Goal: Task Accomplishment & Management: Use online tool/utility

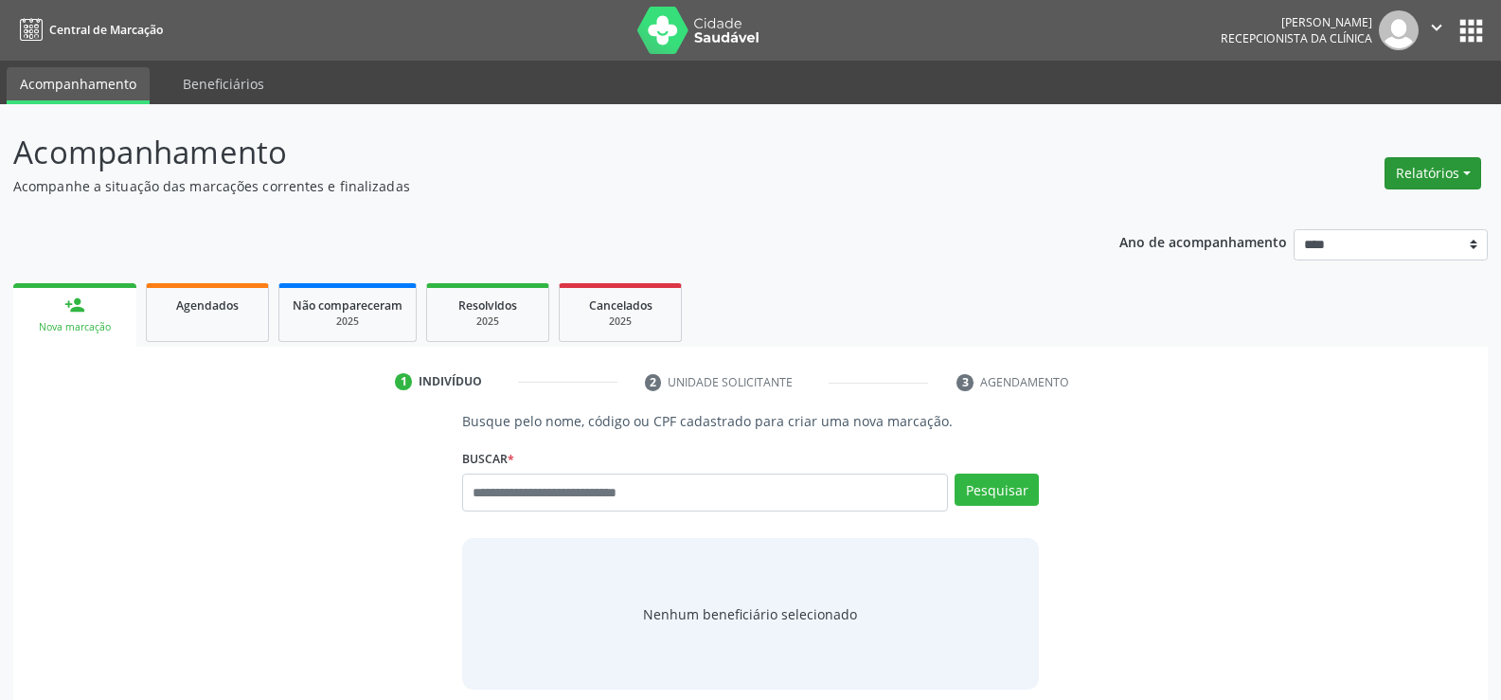
click at [1412, 184] on button "Relatórios" at bounding box center [1433, 173] width 97 height 32
click at [1316, 211] on link "Agendamentos" at bounding box center [1381, 214] width 204 height 27
select select "*"
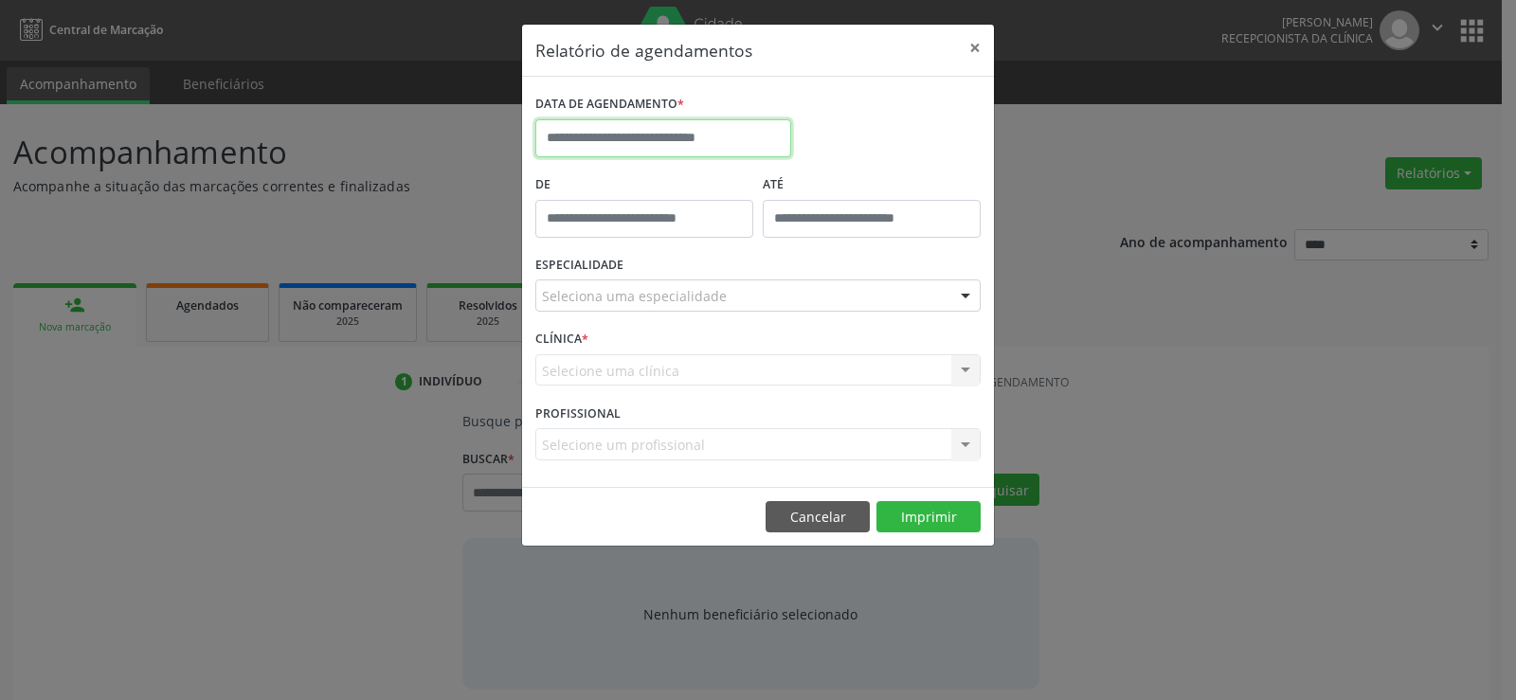
click at [660, 135] on input "text" at bounding box center [663, 138] width 256 height 38
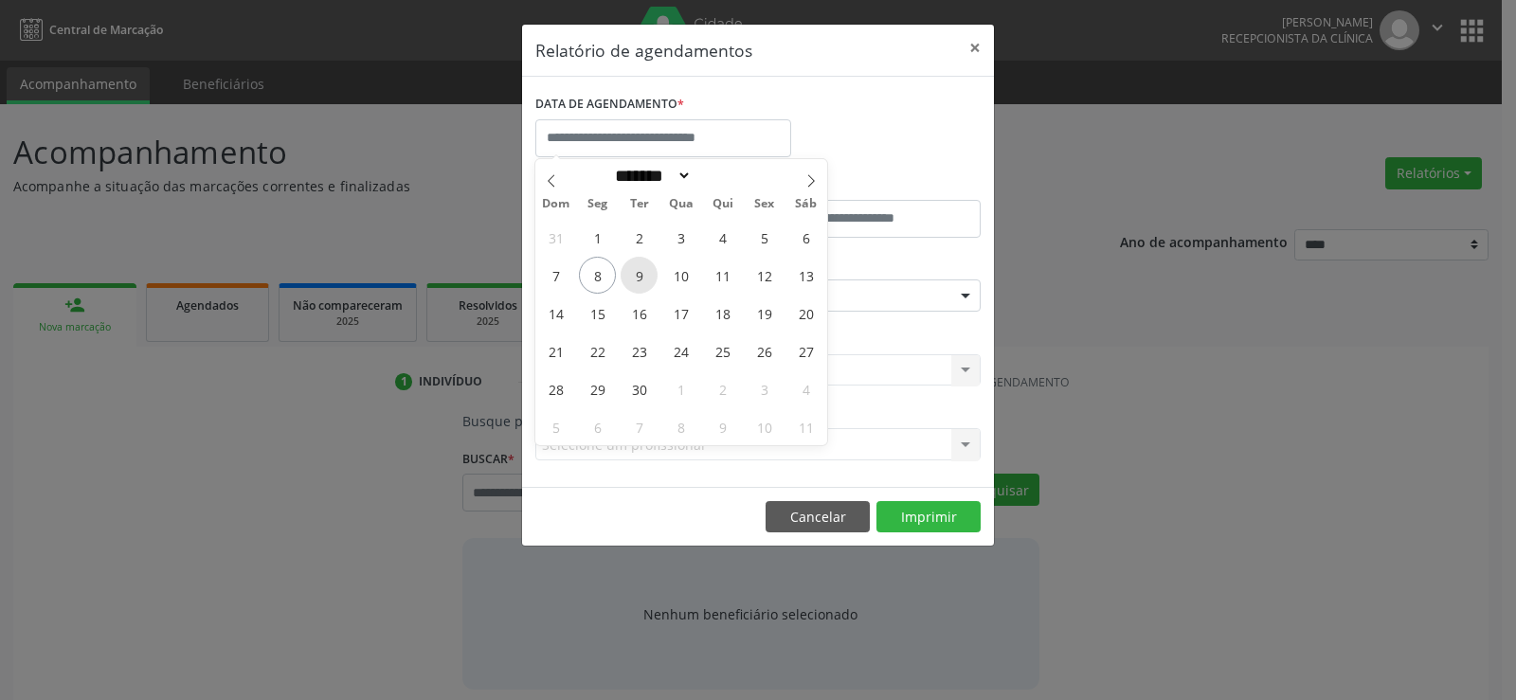
click at [632, 264] on span "9" at bounding box center [638, 275] width 37 height 37
type input "**********"
click at [632, 264] on span "9" at bounding box center [638, 275] width 37 height 37
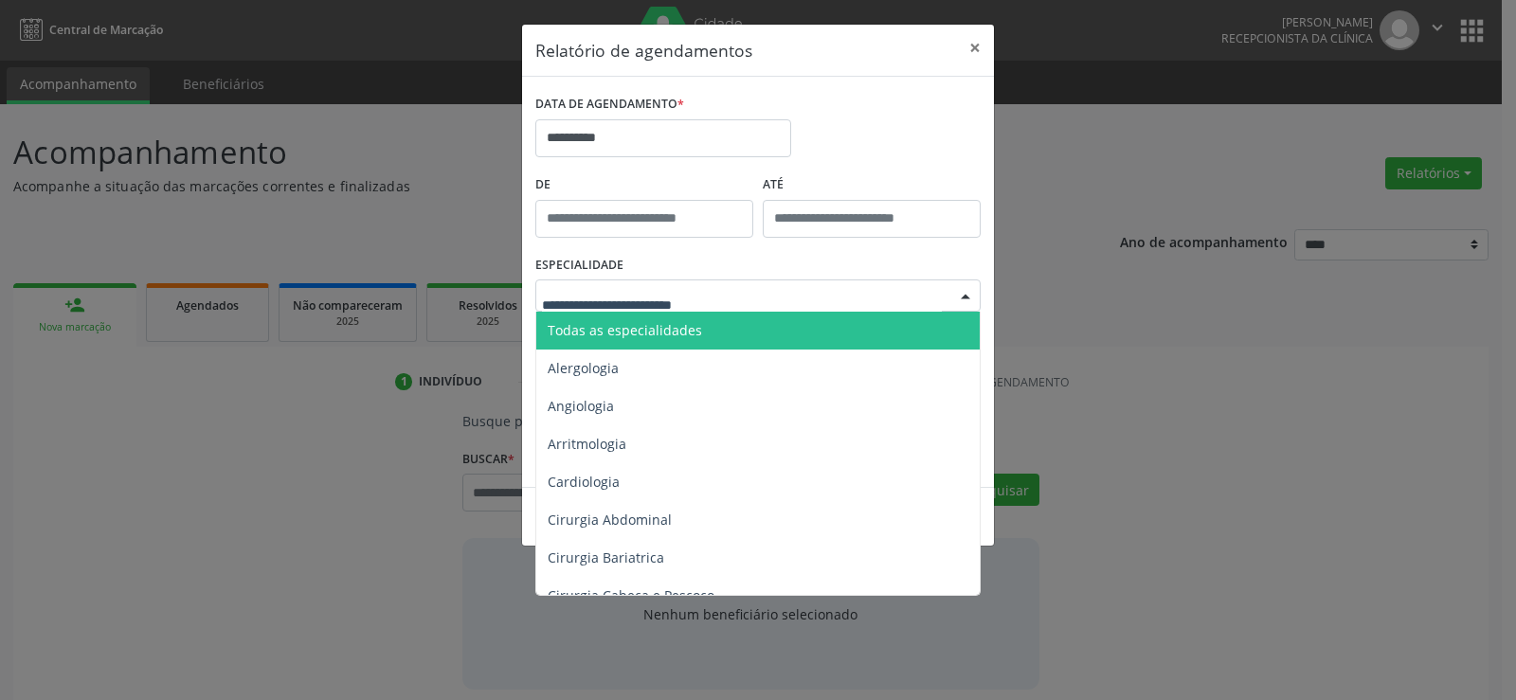
click at [622, 324] on span "Todas as especialidades" at bounding box center [625, 330] width 154 height 18
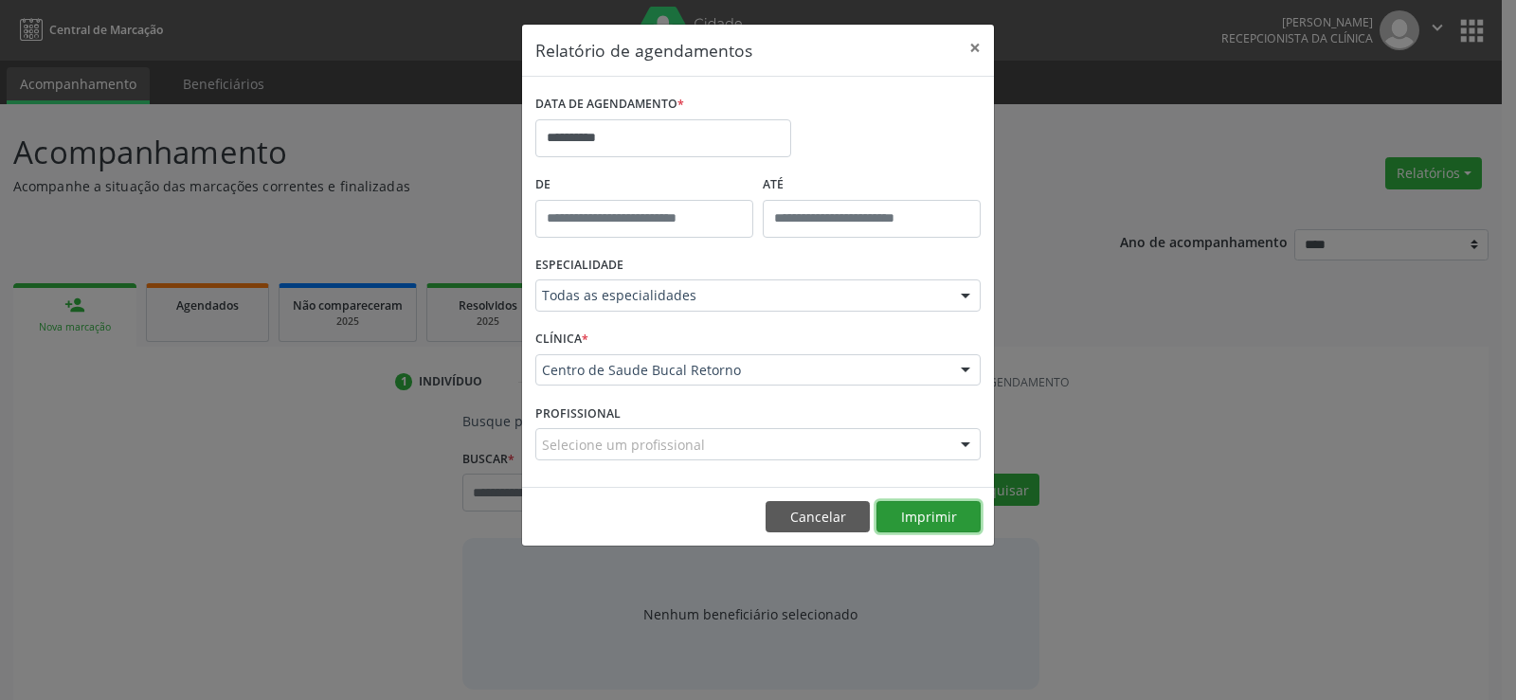
click at [927, 515] on button "Imprimir" at bounding box center [928, 517] width 104 height 32
click at [971, 45] on button "×" at bounding box center [975, 48] width 38 height 46
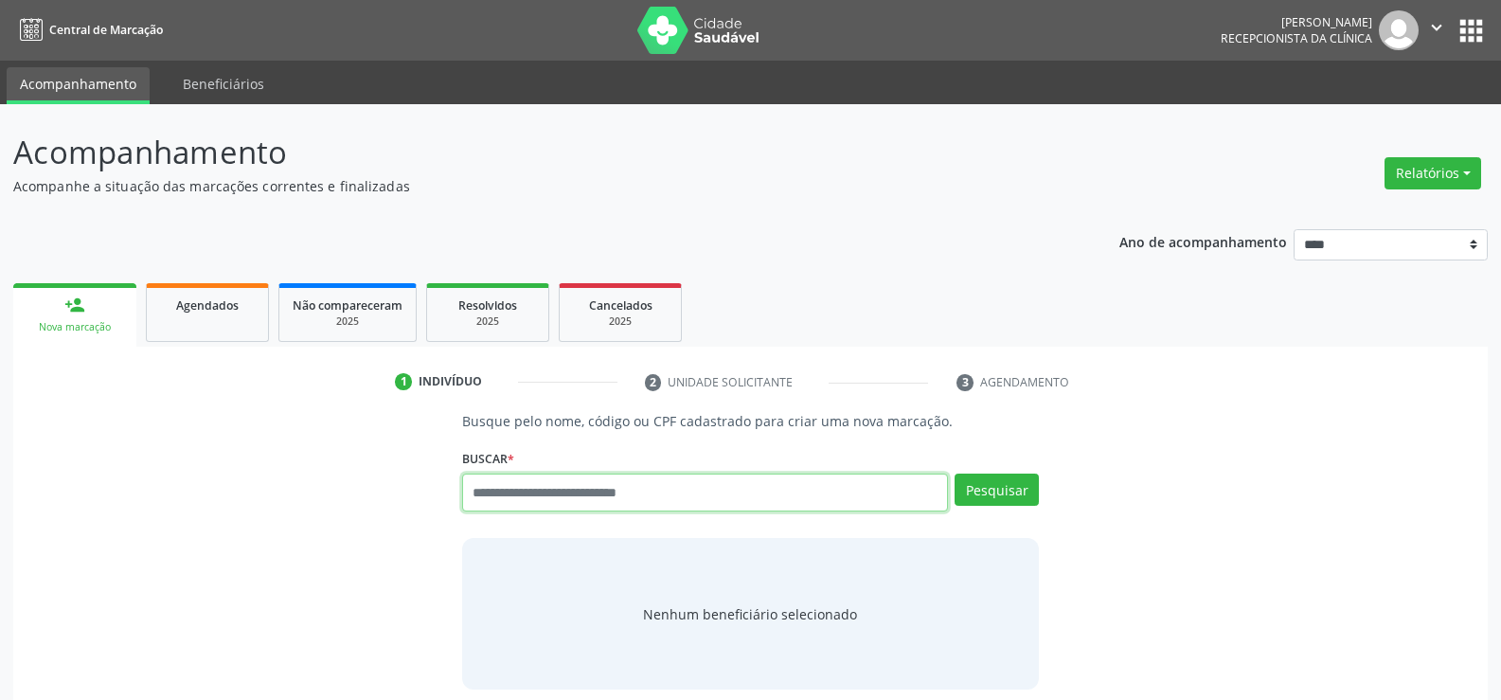
click at [645, 497] on input "text" at bounding box center [705, 493] width 486 height 38
type input "**********"
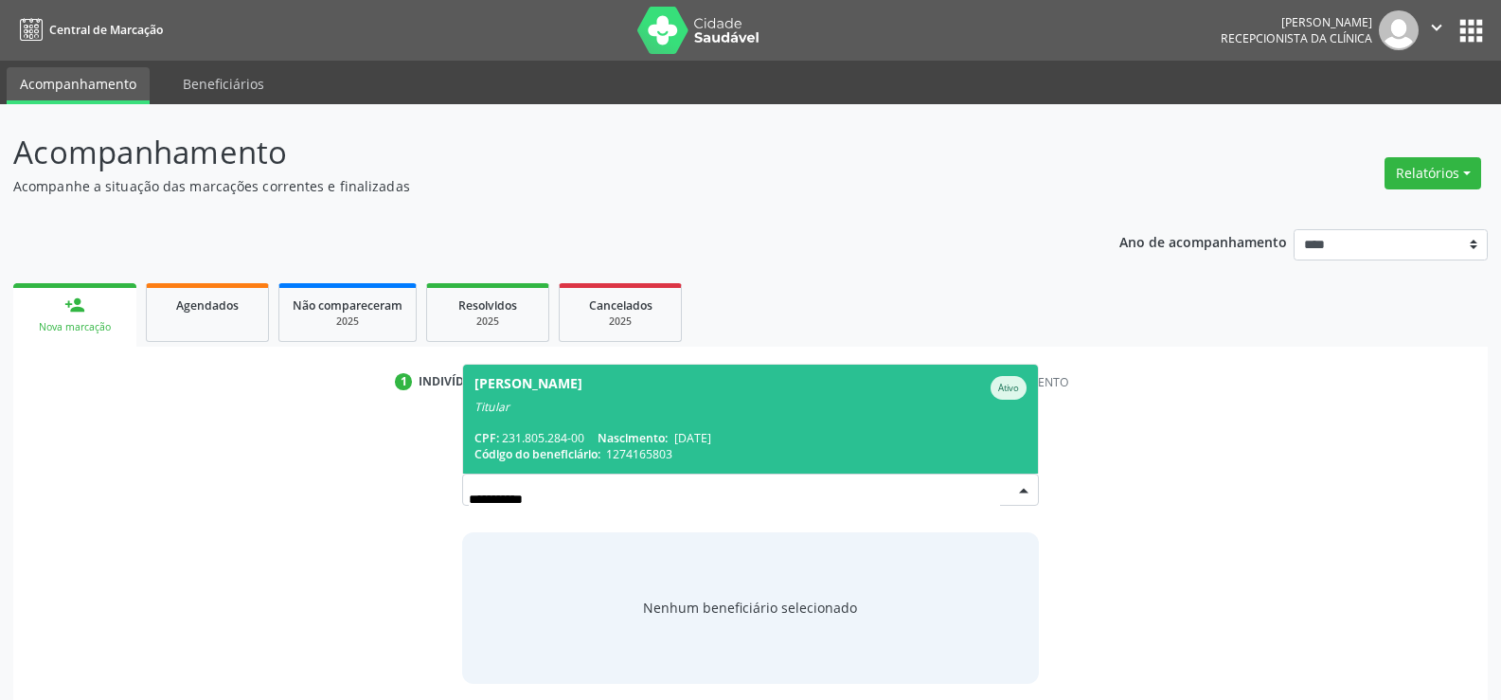
click at [620, 413] on div "Titular" at bounding box center [751, 407] width 552 height 15
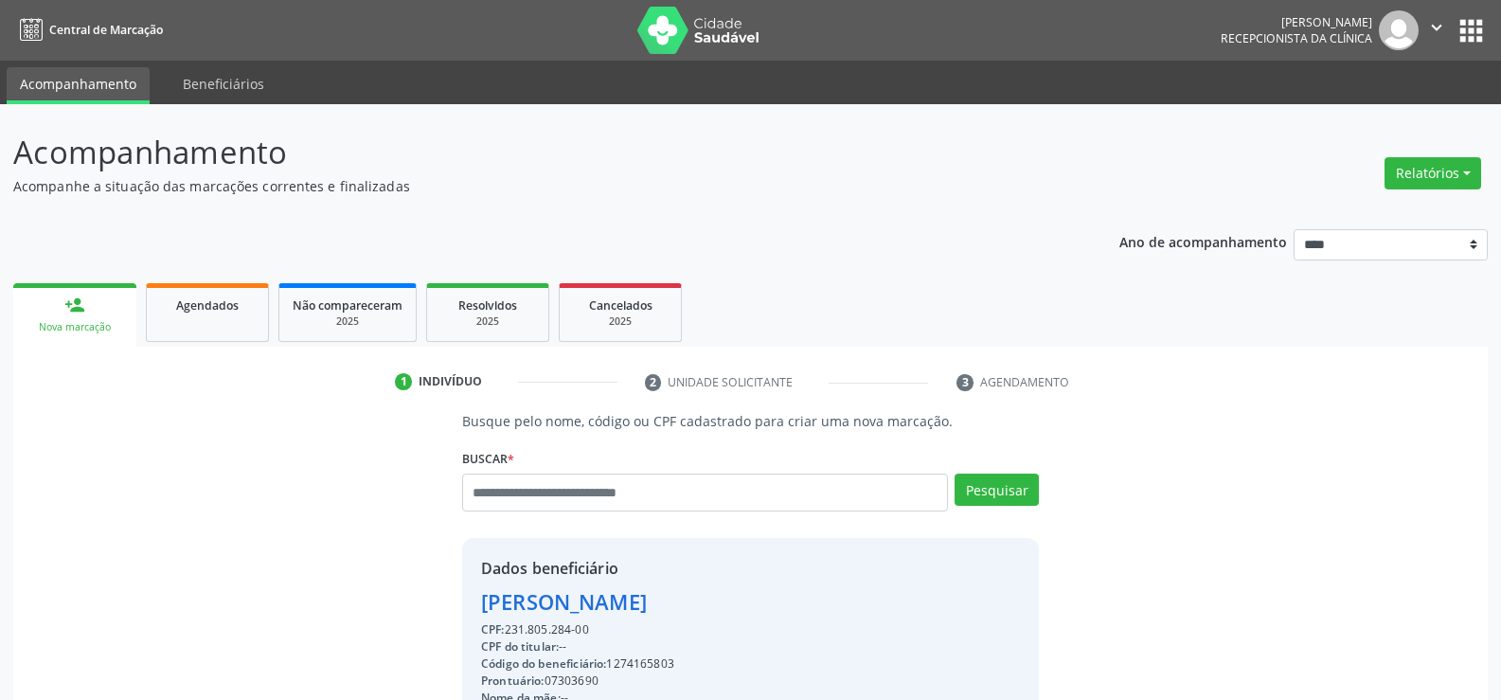
drag, startPoint x: 481, startPoint y: 598, endPoint x: 671, endPoint y: 625, distance: 191.4
copy div "[PERSON_NAME] CPF: 231.805.284-00"
click at [1010, 488] on button "Pesquisar" at bounding box center [997, 490] width 84 height 32
